Goal: Task Accomplishment & Management: Manage account settings

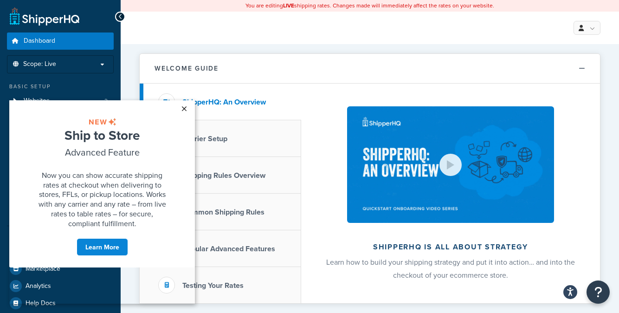
click at [185, 109] on link "×" at bounding box center [184, 108] width 16 height 17
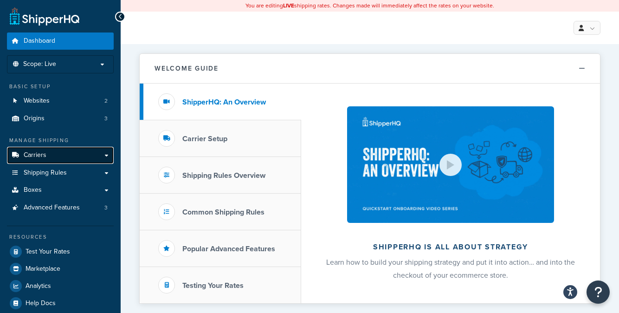
click at [49, 152] on link "Carriers" at bounding box center [60, 155] width 107 height 17
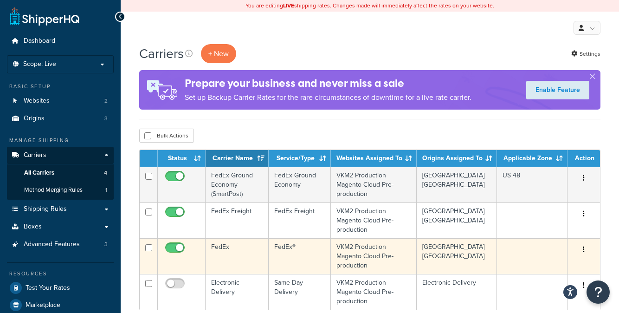
click at [297, 259] on td "FedEx®" at bounding box center [300, 256] width 62 height 36
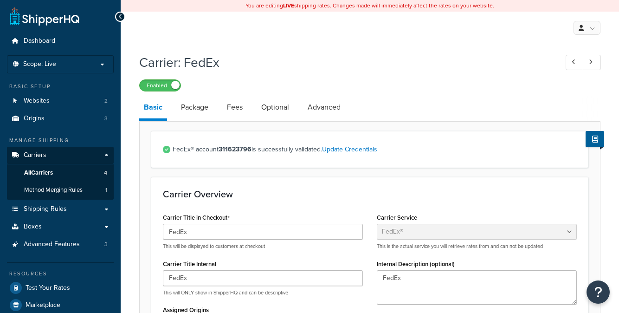
select select "fedEx"
select select "REGULAR_PICKUP"
select select "YOUR_PACKAGING"
click at [238, 108] on link "Fees" at bounding box center [234, 107] width 25 height 22
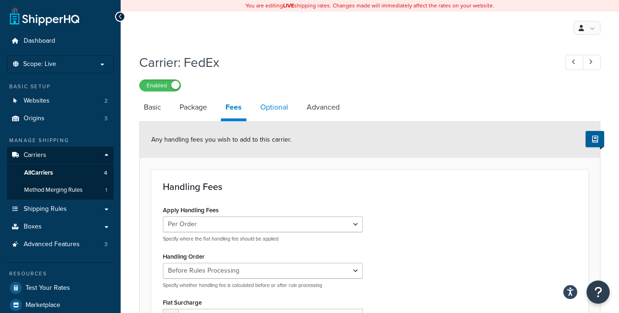
click at [284, 108] on link "Optional" at bounding box center [274, 107] width 37 height 22
select select "business"
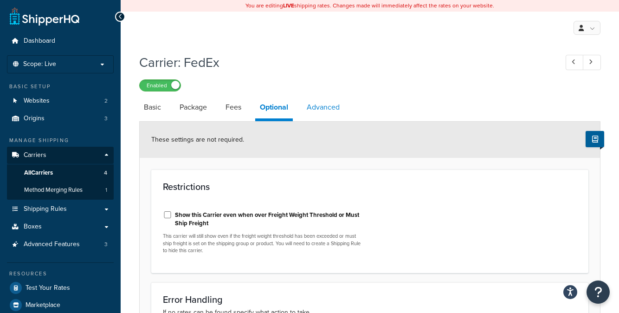
click at [323, 109] on link "Advanced" at bounding box center [323, 107] width 42 height 22
select select "false"
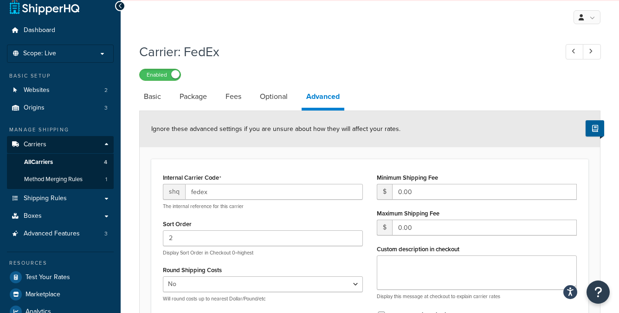
scroll to position [7, 0]
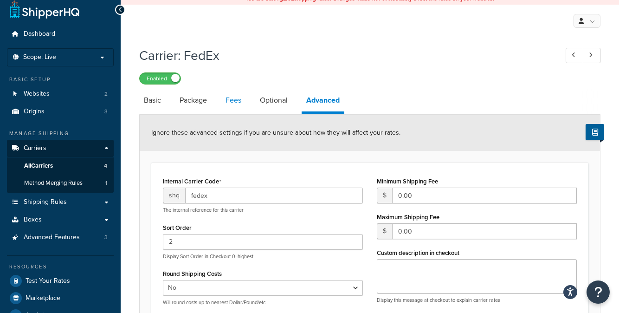
click at [229, 102] on link "Fees" at bounding box center [233, 100] width 25 height 22
